Goal: Navigation & Orientation: Find specific page/section

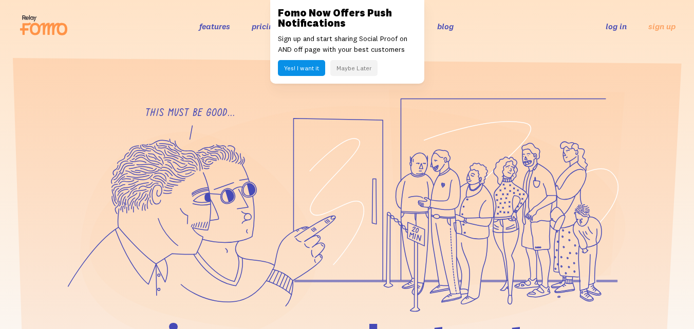
drag, startPoint x: 0, startPoint y: 0, endPoint x: 701, endPoint y: 16, distance: 701.2
click at [346, 62] on button "Maybe Later" at bounding box center [353, 68] width 47 height 16
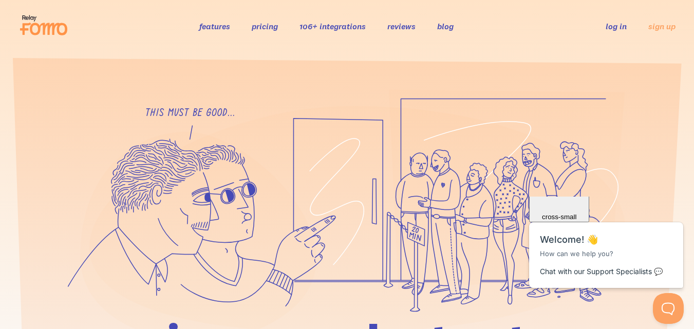
click at [219, 25] on link "features" at bounding box center [214, 26] width 31 height 10
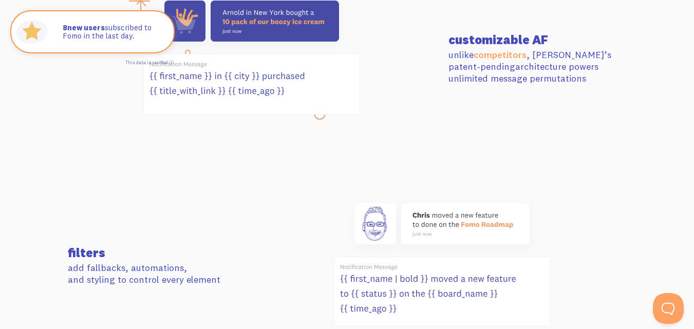
scroll to position [484, 0]
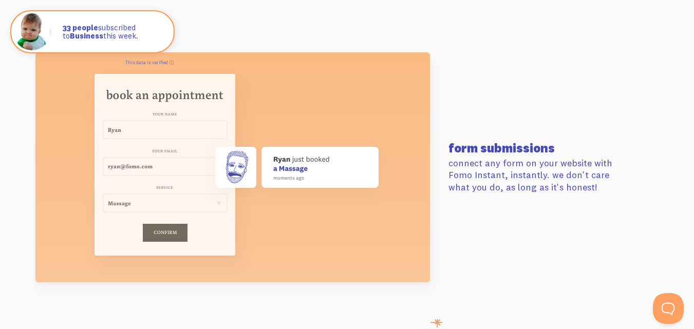
scroll to position [3783, 0]
